Goal: Task Accomplishment & Management: Manage account settings

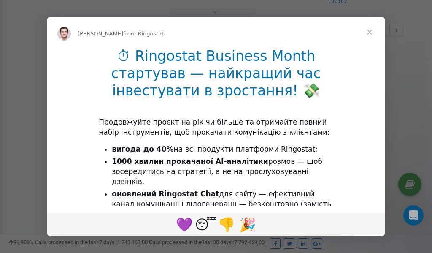
click at [371, 31] on span "Close" at bounding box center [369, 32] width 30 height 30
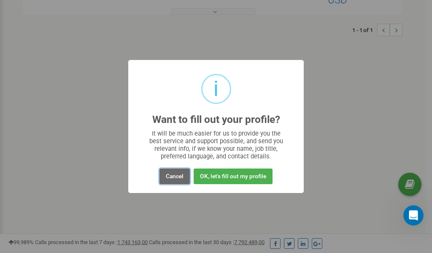
click at [176, 176] on button "Cancel" at bounding box center [174, 176] width 30 height 16
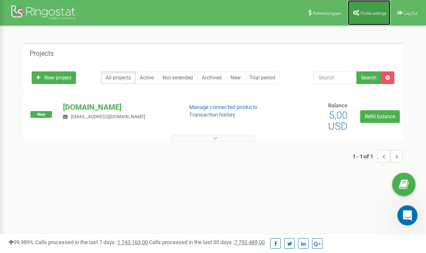
click at [369, 9] on link "Profile settings" at bounding box center [368, 12] width 43 height 25
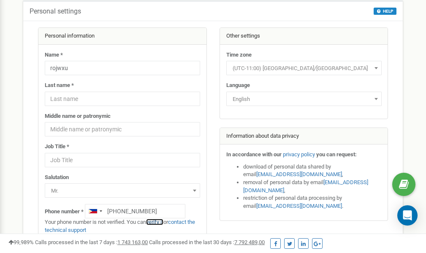
click at [156, 221] on link "verify it" at bounding box center [154, 221] width 17 height 6
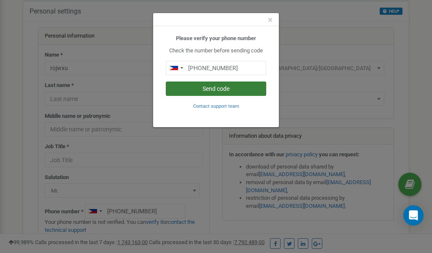
click at [237, 89] on button "Send code" at bounding box center [216, 88] width 100 height 14
